Goal: Transaction & Acquisition: Purchase product/service

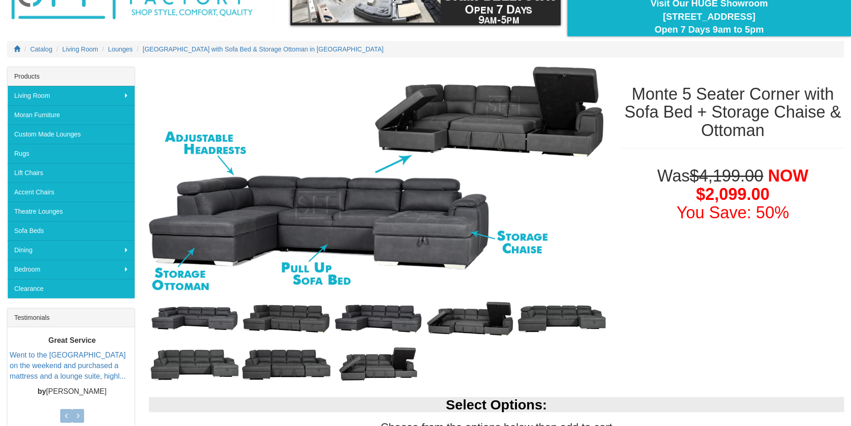
scroll to position [94, 0]
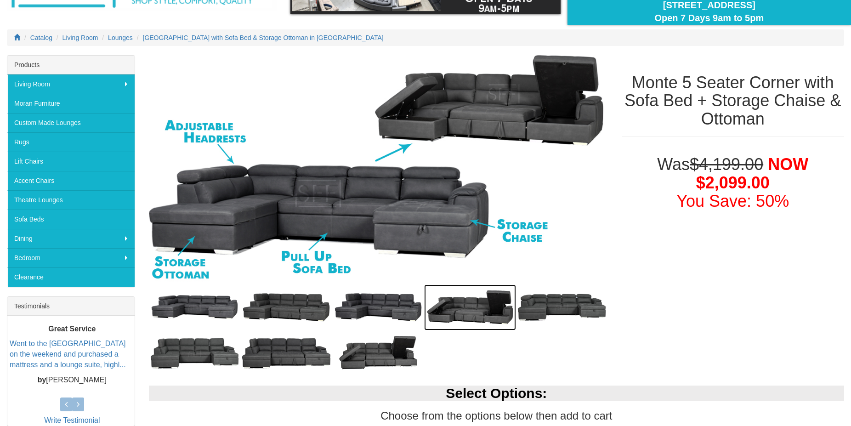
click at [485, 311] on img at bounding box center [470, 307] width 92 height 46
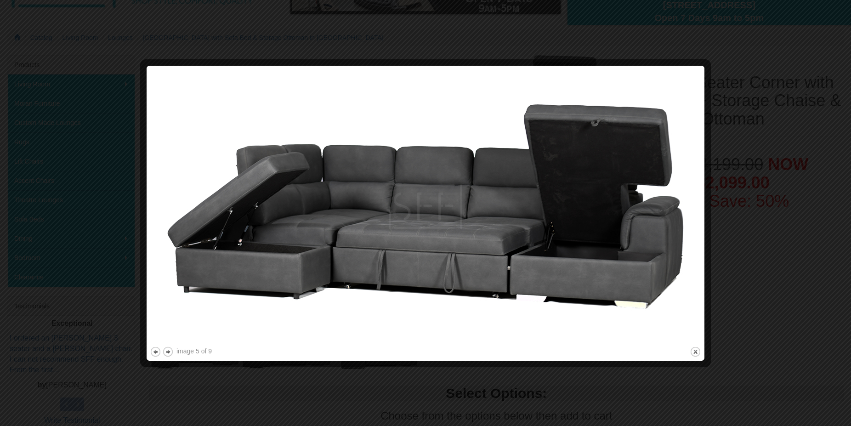
click at [692, 231] on img at bounding box center [425, 207] width 551 height 276
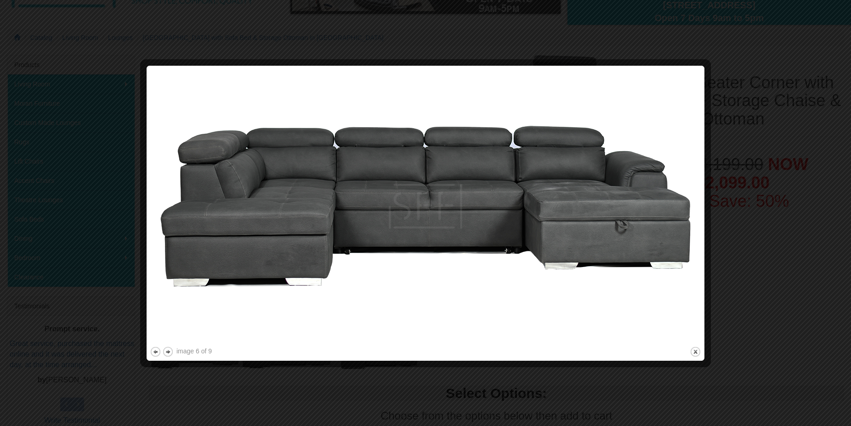
click at [692, 231] on img at bounding box center [425, 207] width 551 height 276
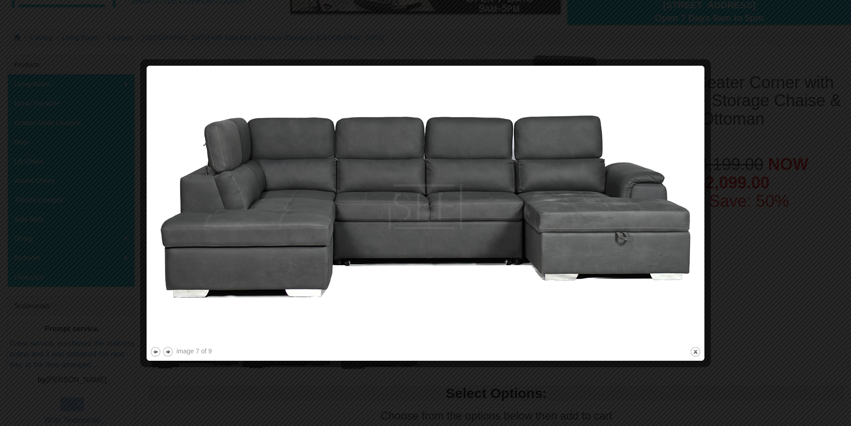
click at [692, 231] on img at bounding box center [425, 207] width 551 height 276
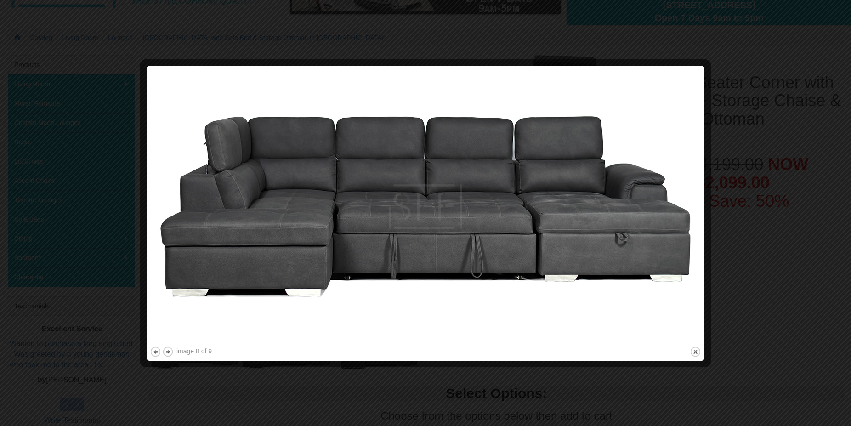
click at [692, 231] on img at bounding box center [425, 207] width 551 height 276
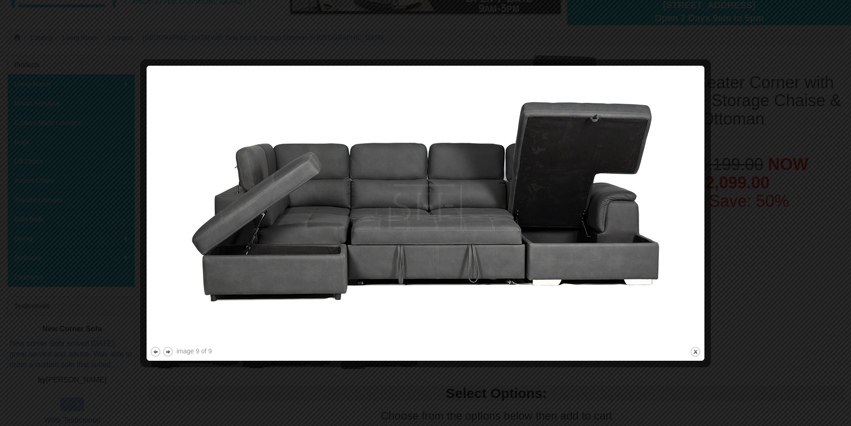
click at [692, 231] on img at bounding box center [425, 207] width 551 height 276
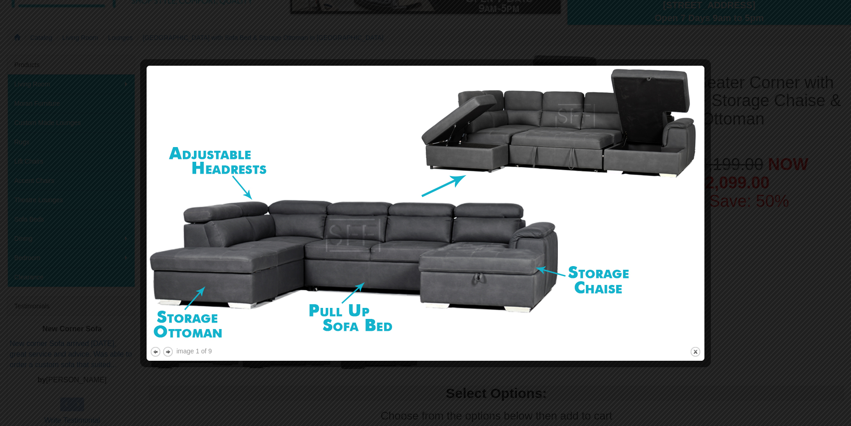
click at [692, 231] on img at bounding box center [425, 207] width 551 height 276
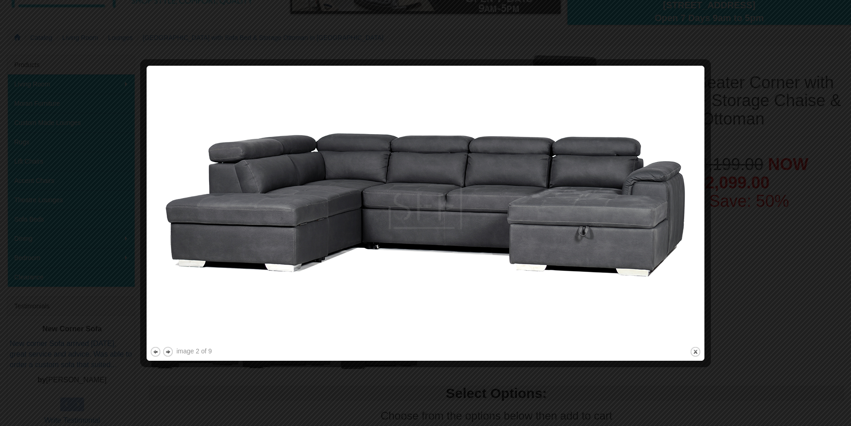
click at [692, 231] on img at bounding box center [425, 207] width 551 height 276
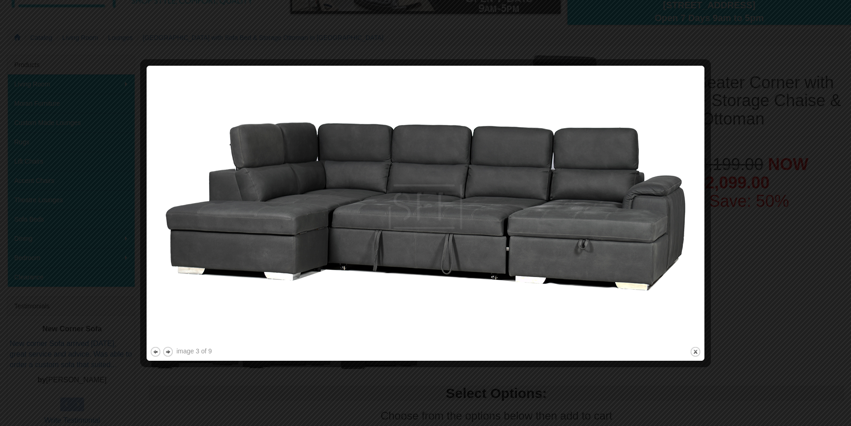
click at [692, 231] on img at bounding box center [425, 207] width 551 height 276
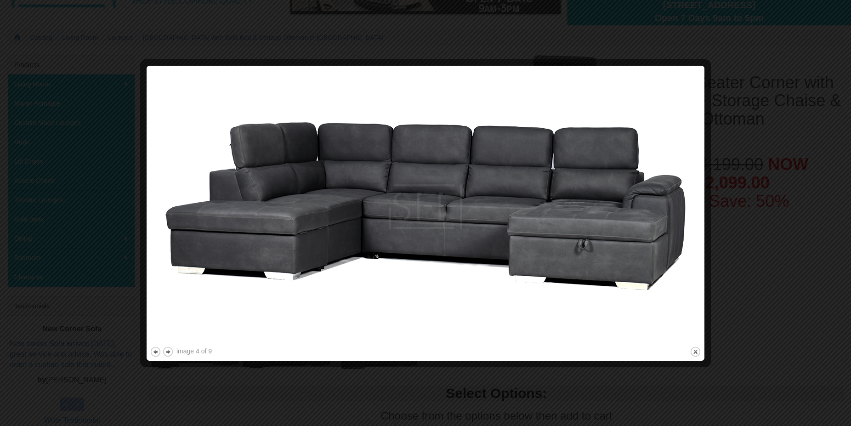
click at [692, 231] on img at bounding box center [425, 207] width 551 height 276
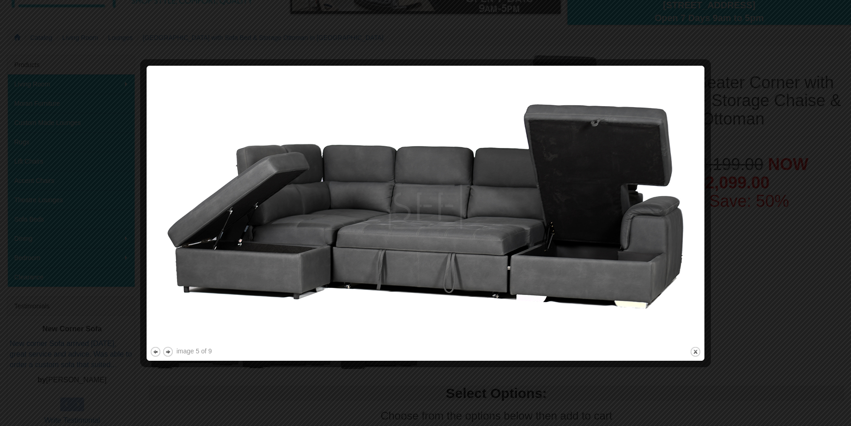
click at [692, 231] on img at bounding box center [425, 207] width 551 height 276
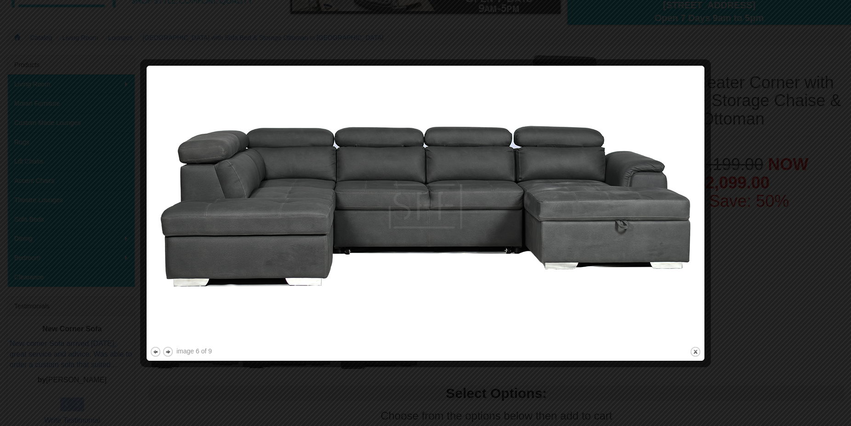
click at [692, 231] on img at bounding box center [425, 207] width 551 height 276
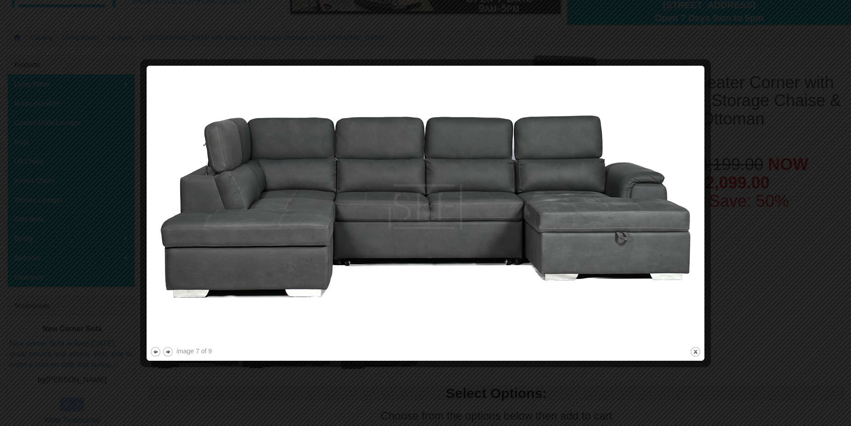
click at [692, 231] on img at bounding box center [425, 207] width 551 height 276
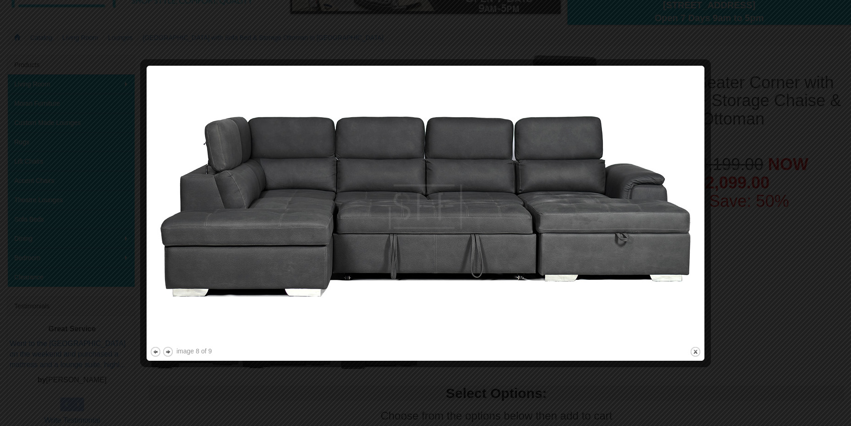
click at [790, 302] on div at bounding box center [425, 213] width 851 height 426
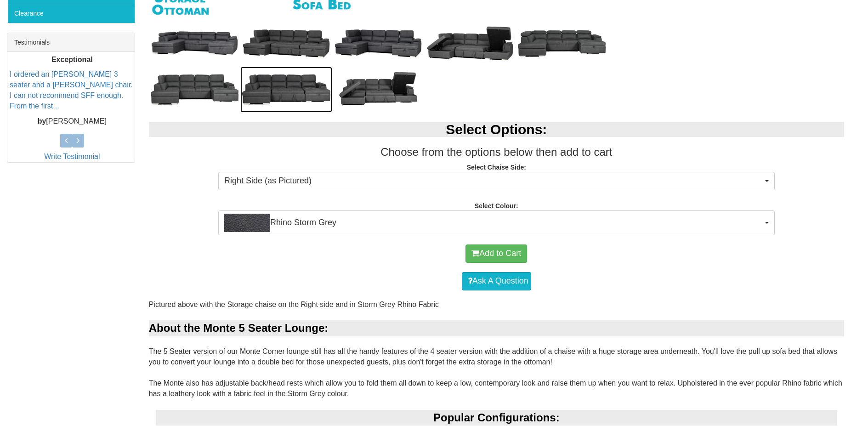
scroll to position [375, 0]
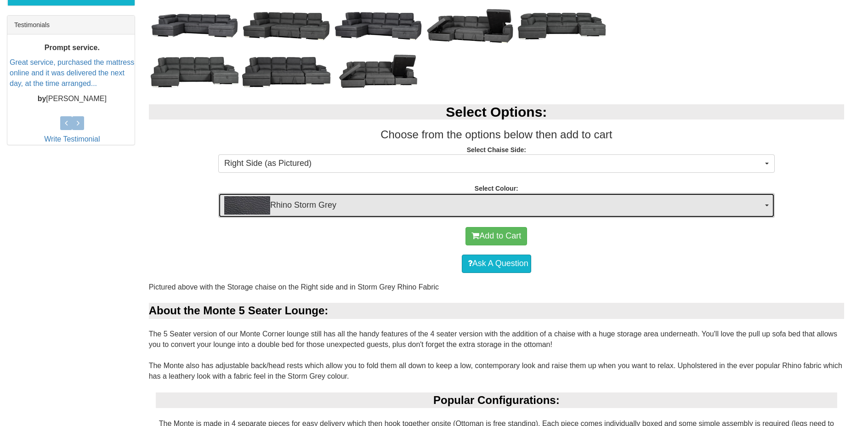
click at [768, 207] on button "Rhino Storm Grey" at bounding box center [496, 205] width 556 height 25
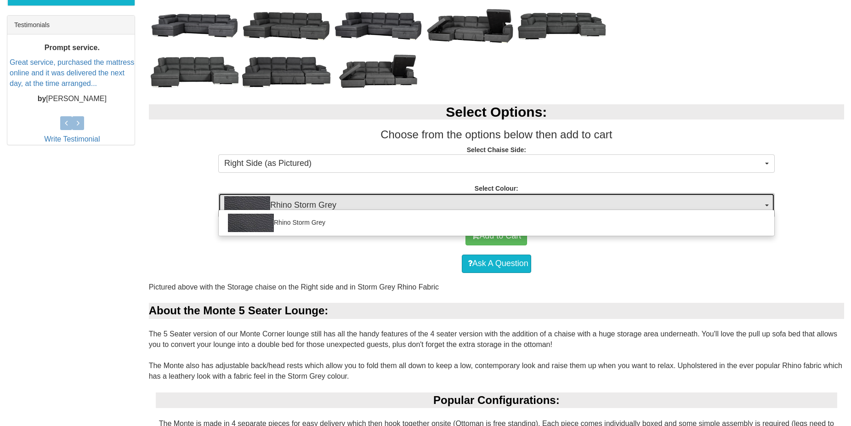
click at [768, 207] on button "Rhino Storm Grey" at bounding box center [496, 205] width 556 height 25
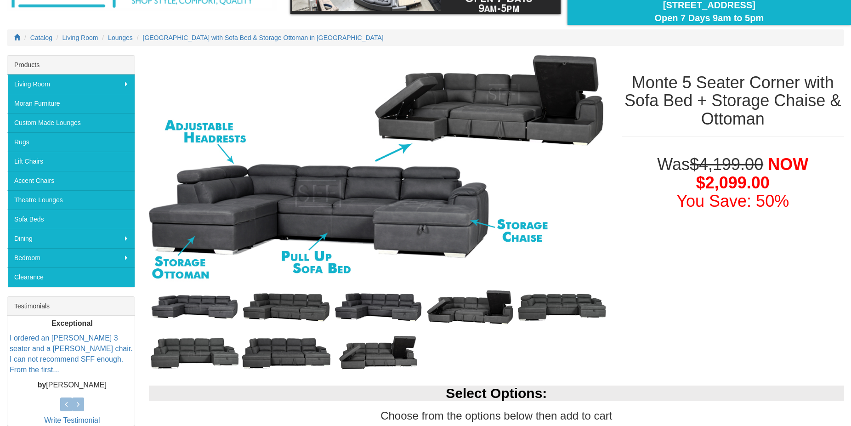
scroll to position [0, 0]
